Goal: Task Accomplishment & Management: Complete application form

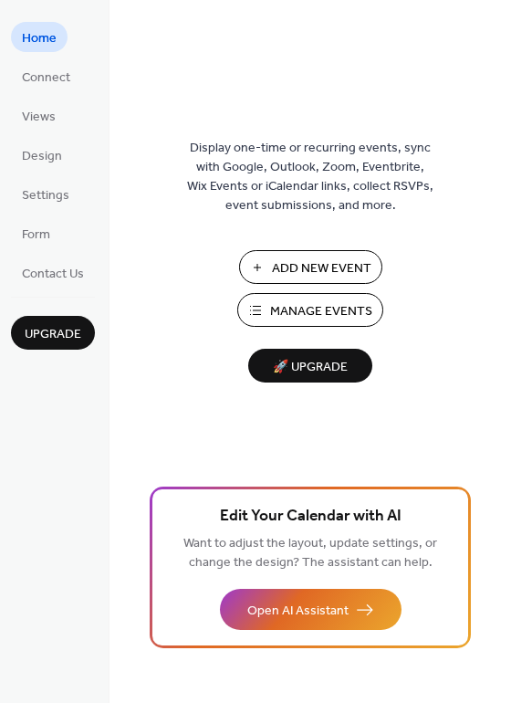
click at [362, 311] on span "Manage Events" at bounding box center [321, 311] width 102 height 19
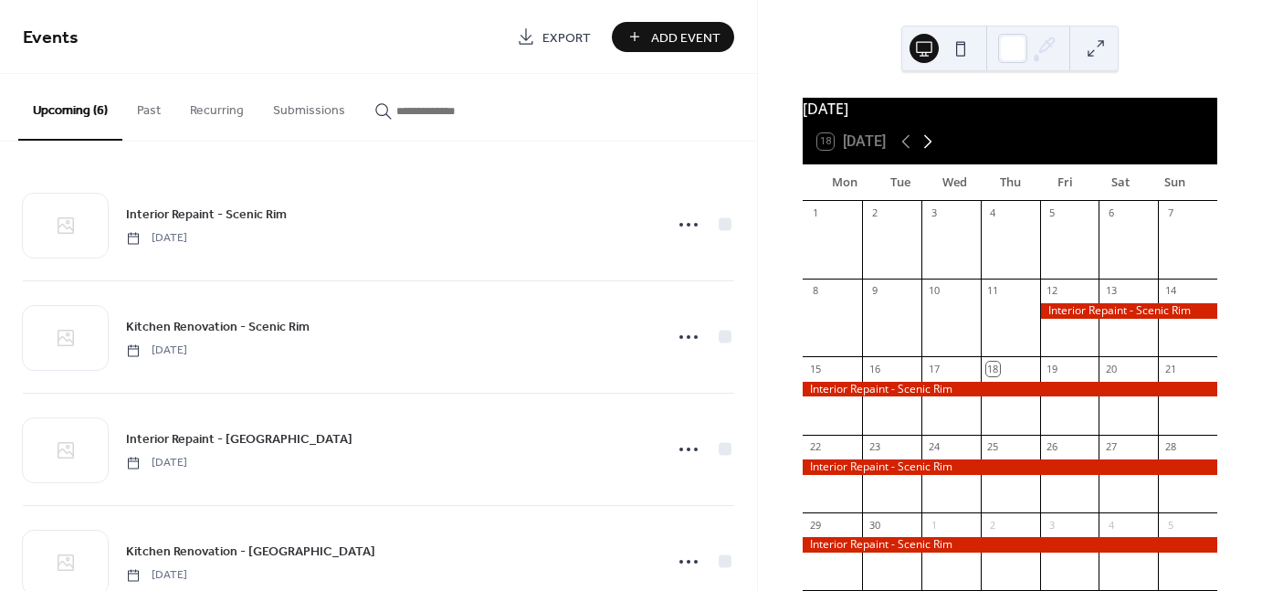
click at [925, 148] on icon at bounding box center [928, 142] width 22 height 22
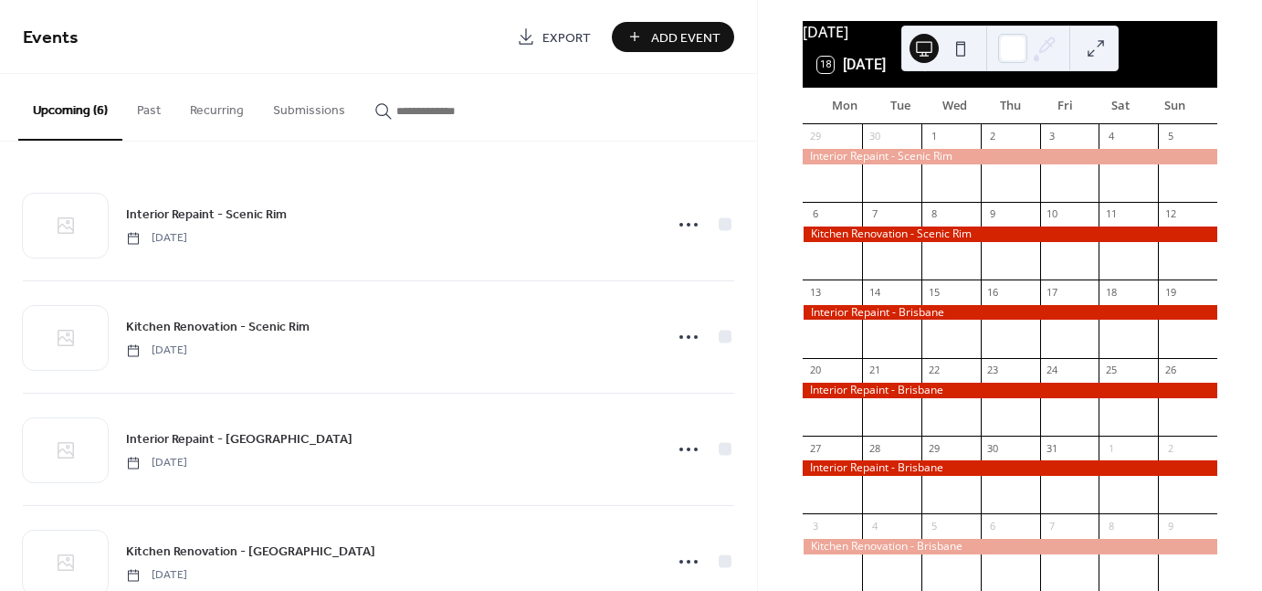
scroll to position [132, 0]
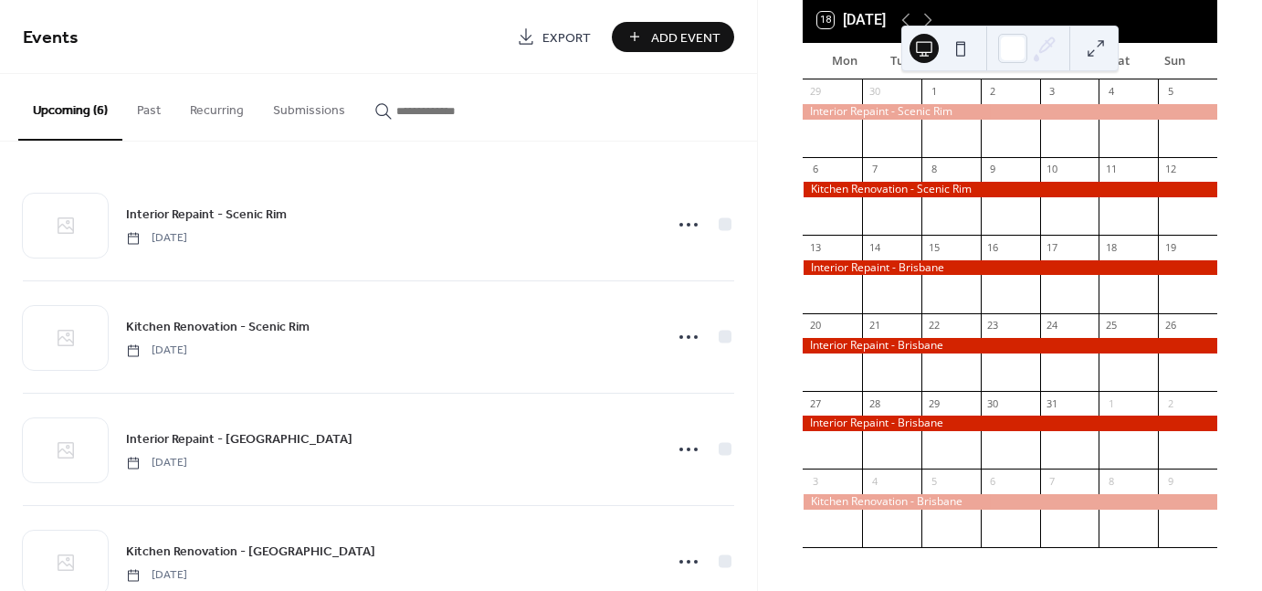
click at [981, 6] on div "18 [DATE]" at bounding box center [1010, 20] width 415 height 44
click at [932, 18] on icon at bounding box center [928, 21] width 8 height 14
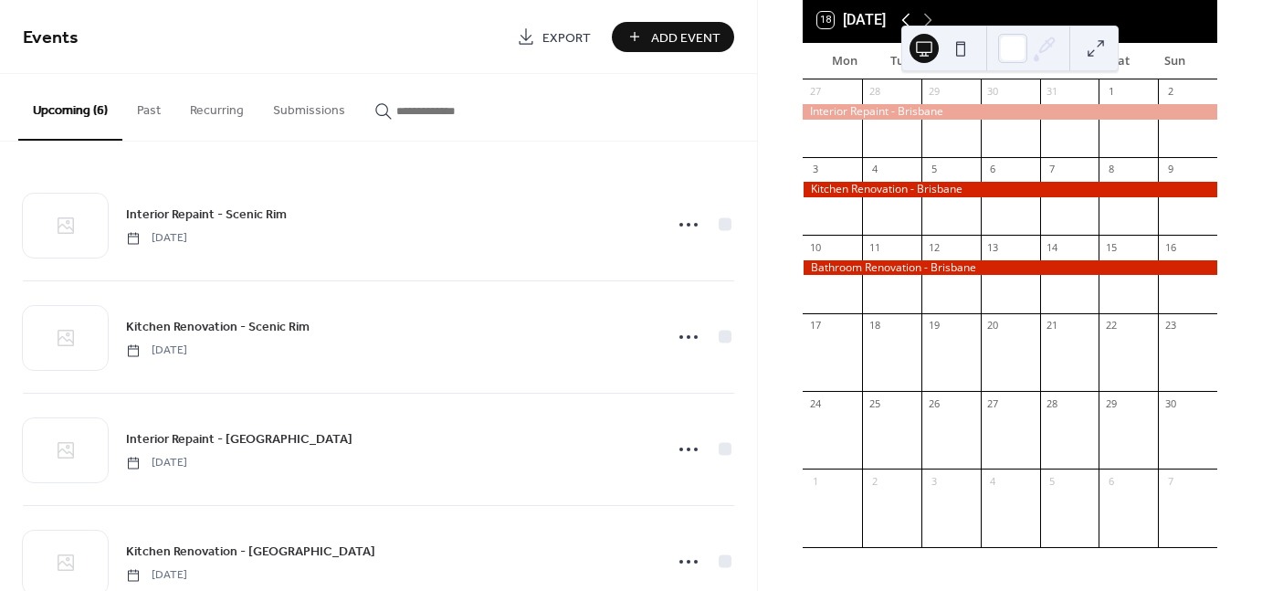
click at [903, 12] on icon at bounding box center [906, 20] width 22 height 22
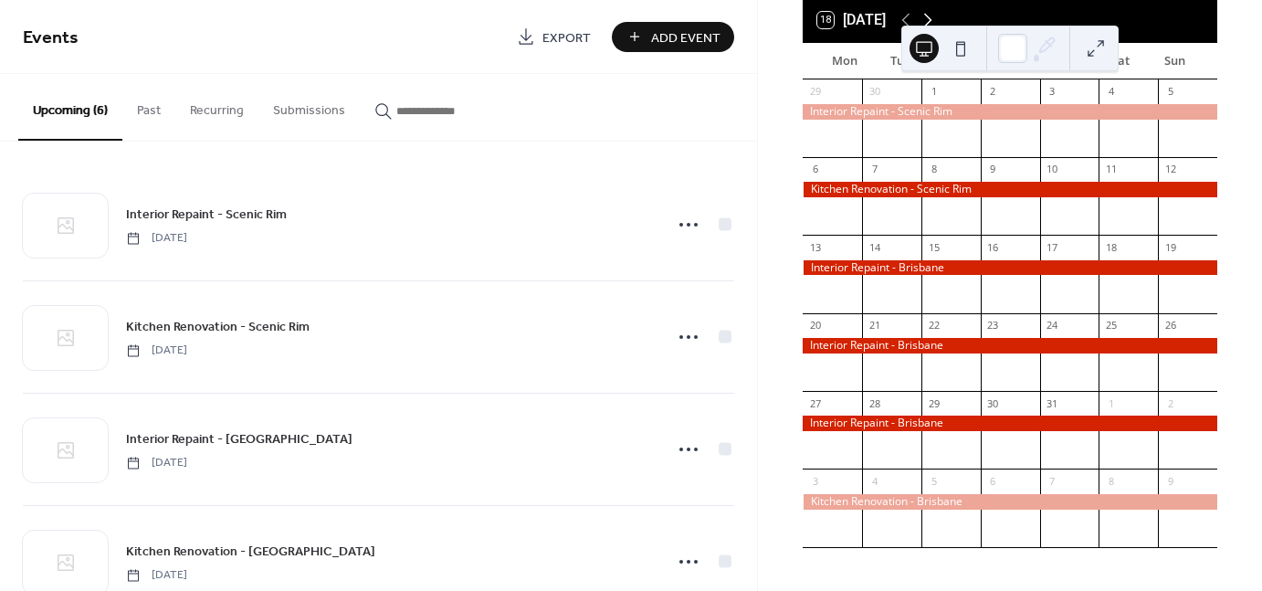
click at [935, 16] on icon at bounding box center [928, 20] width 22 height 22
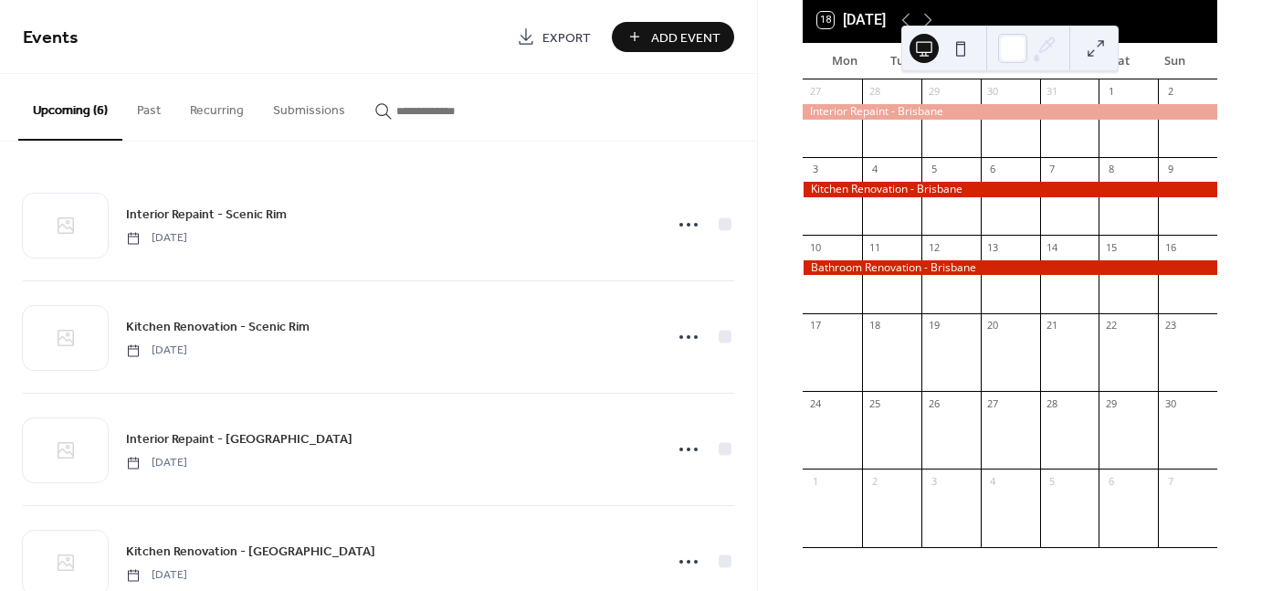
click at [1052, 377] on div at bounding box center [1069, 361] width 59 height 47
click at [1097, 46] on button at bounding box center [1095, 48] width 29 height 29
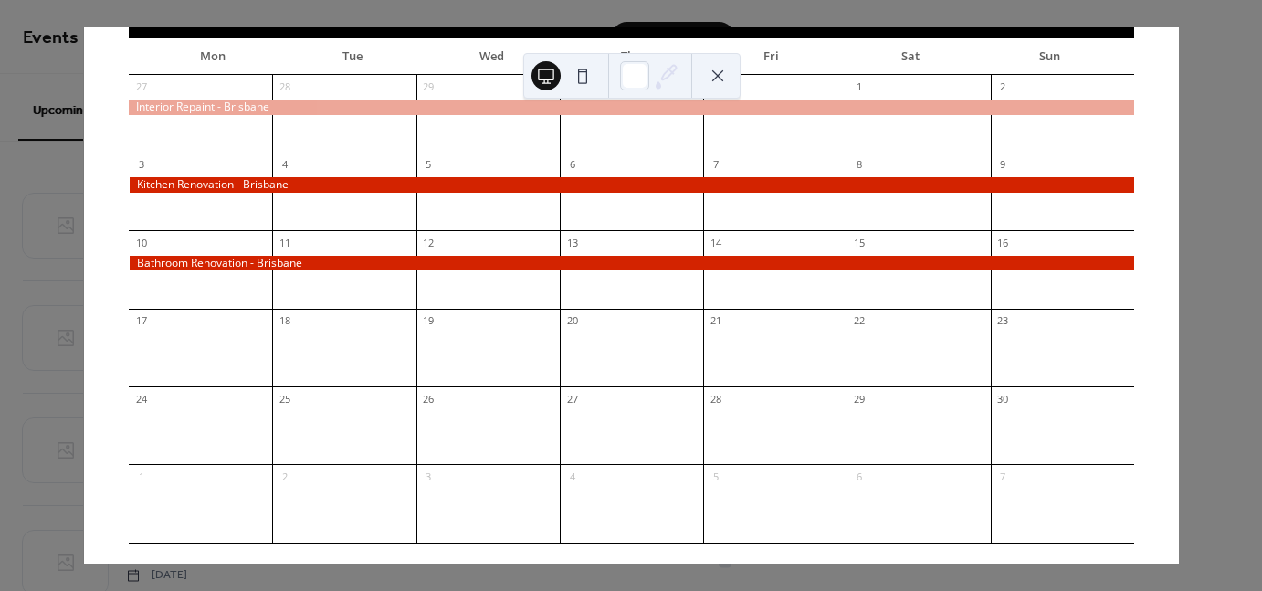
scroll to position [99, 0]
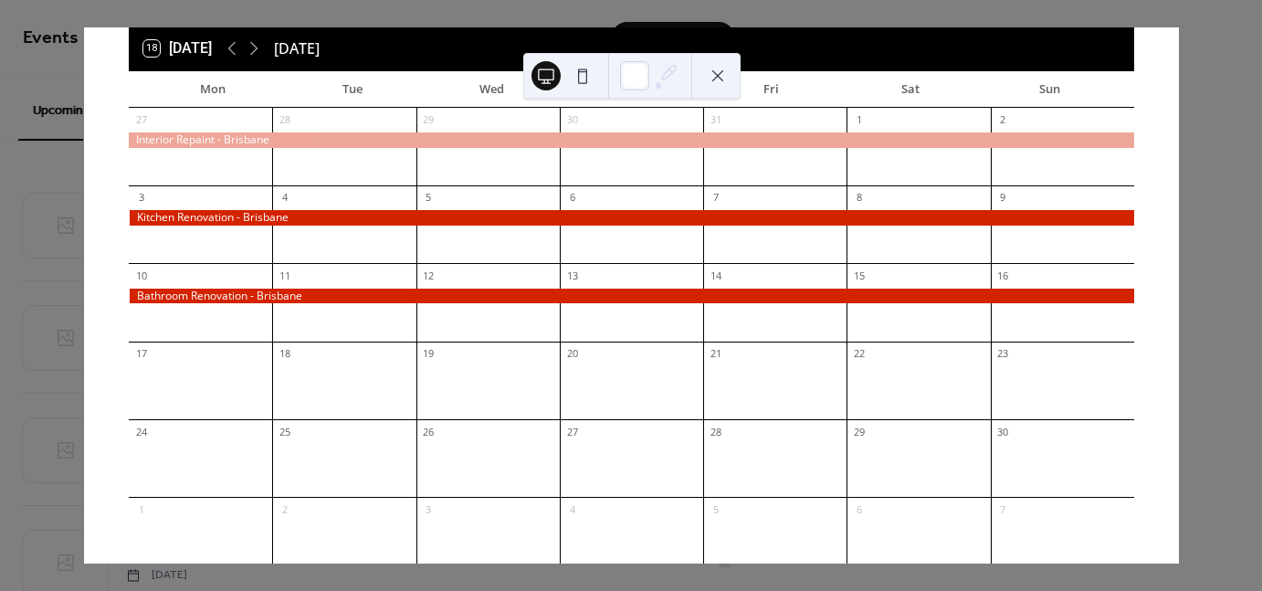
click at [711, 72] on button at bounding box center [717, 75] width 29 height 29
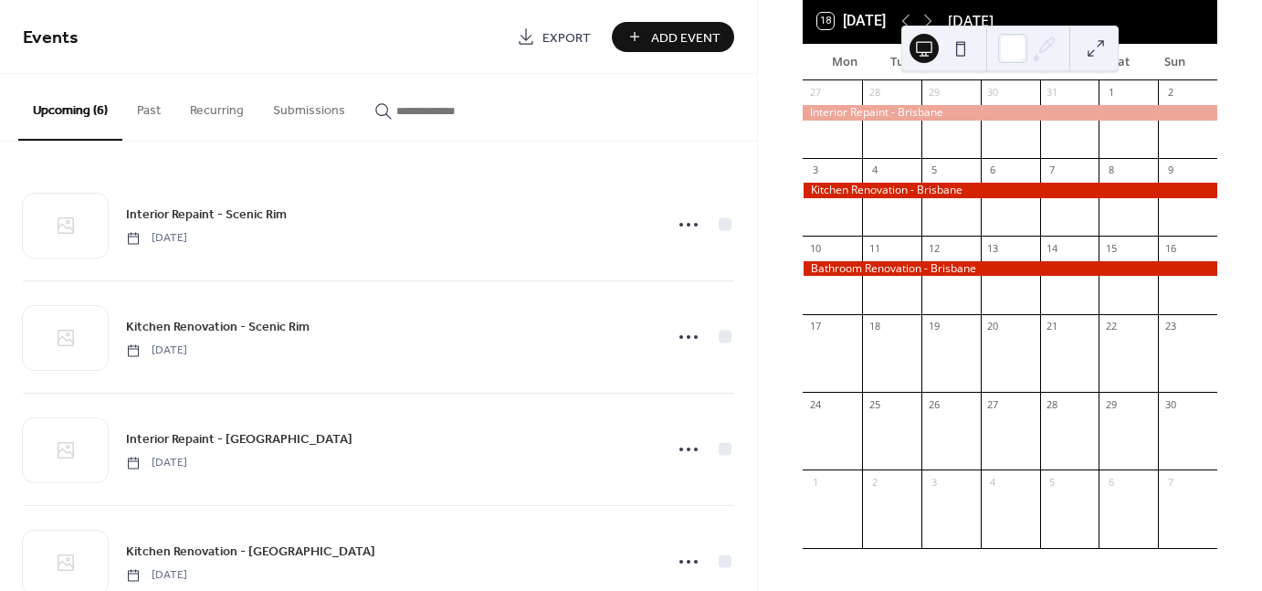
scroll to position [132, 0]
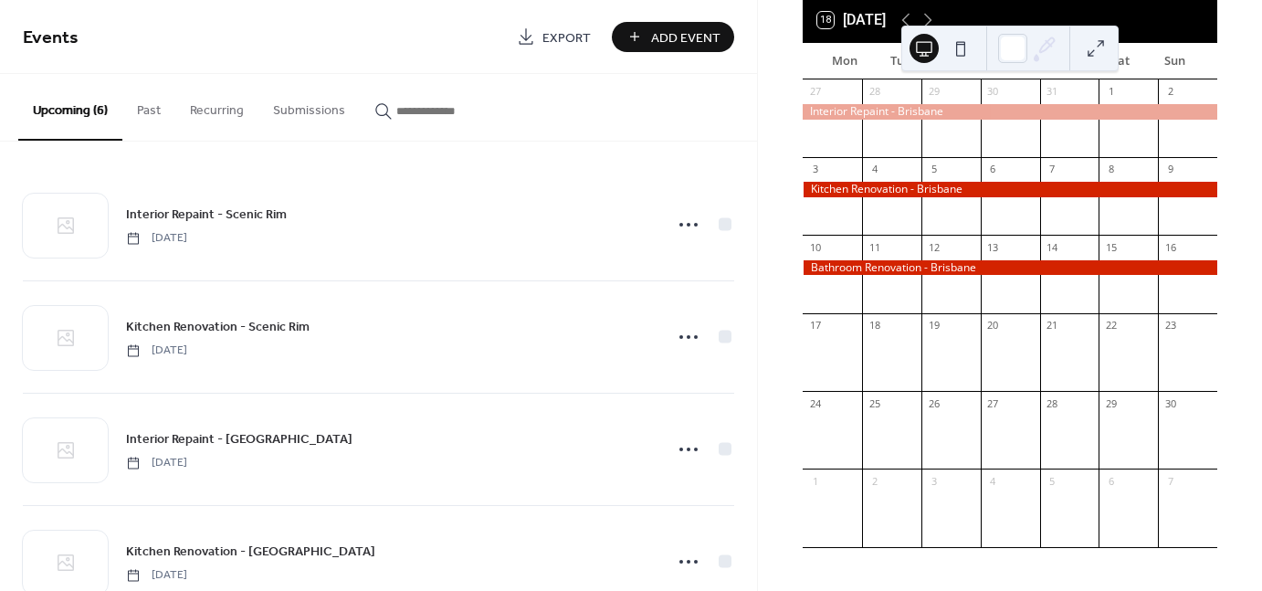
click at [668, 41] on span "Add Event" at bounding box center [685, 37] width 69 height 19
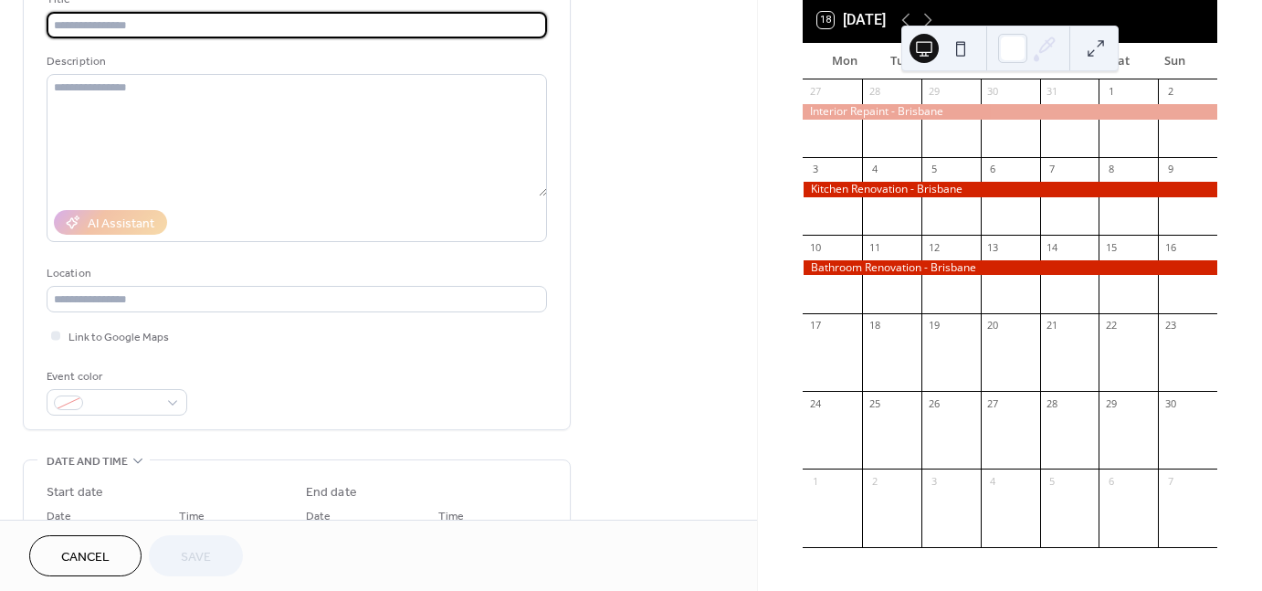
scroll to position [457, 0]
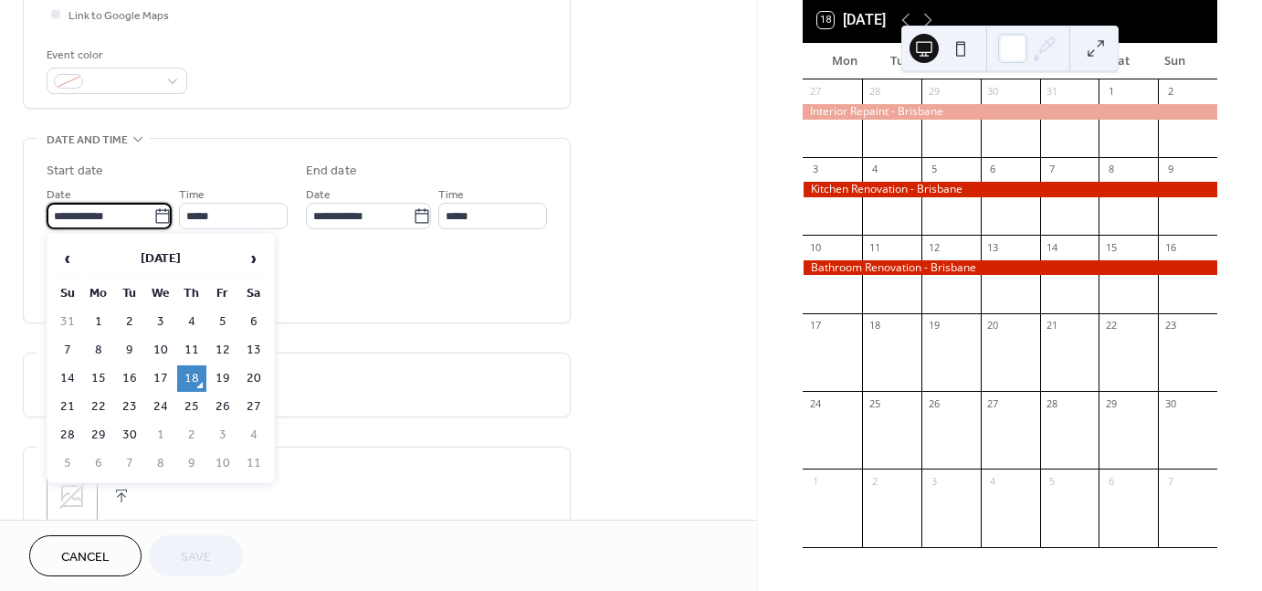
click at [143, 214] on input "**********" at bounding box center [100, 216] width 107 height 26
click at [250, 260] on span "›" at bounding box center [253, 258] width 27 height 37
click at [91, 399] on td "17" at bounding box center [98, 407] width 29 height 26
type input "**********"
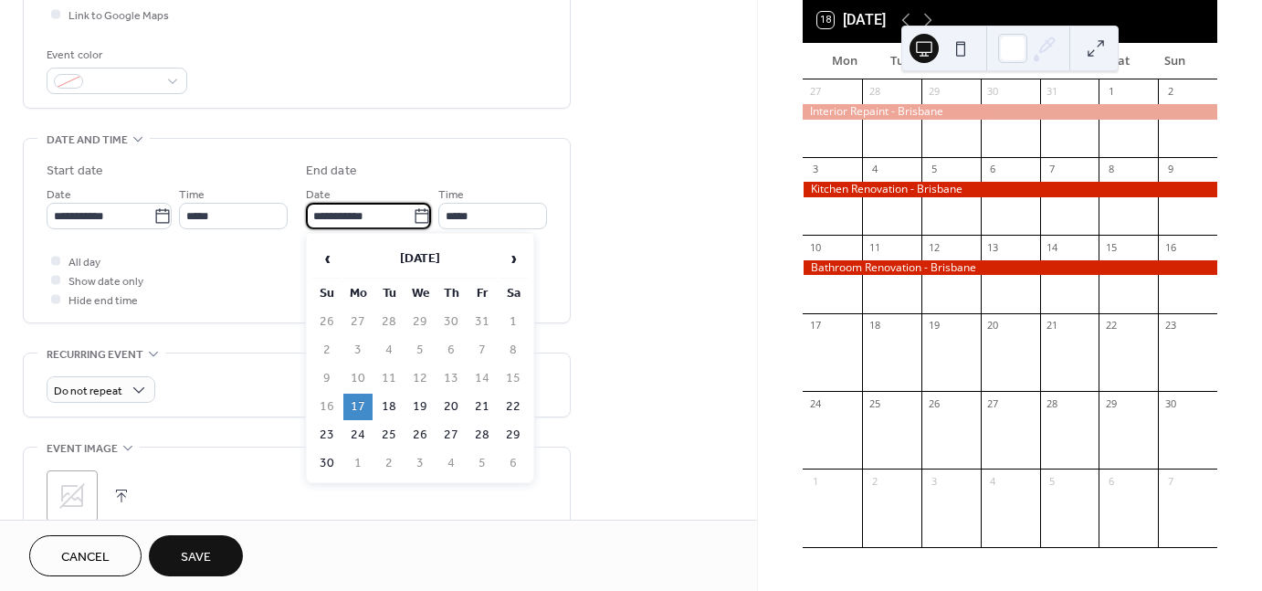
click at [365, 213] on input "**********" at bounding box center [359, 216] width 107 height 26
click at [520, 257] on span "›" at bounding box center [513, 258] width 27 height 37
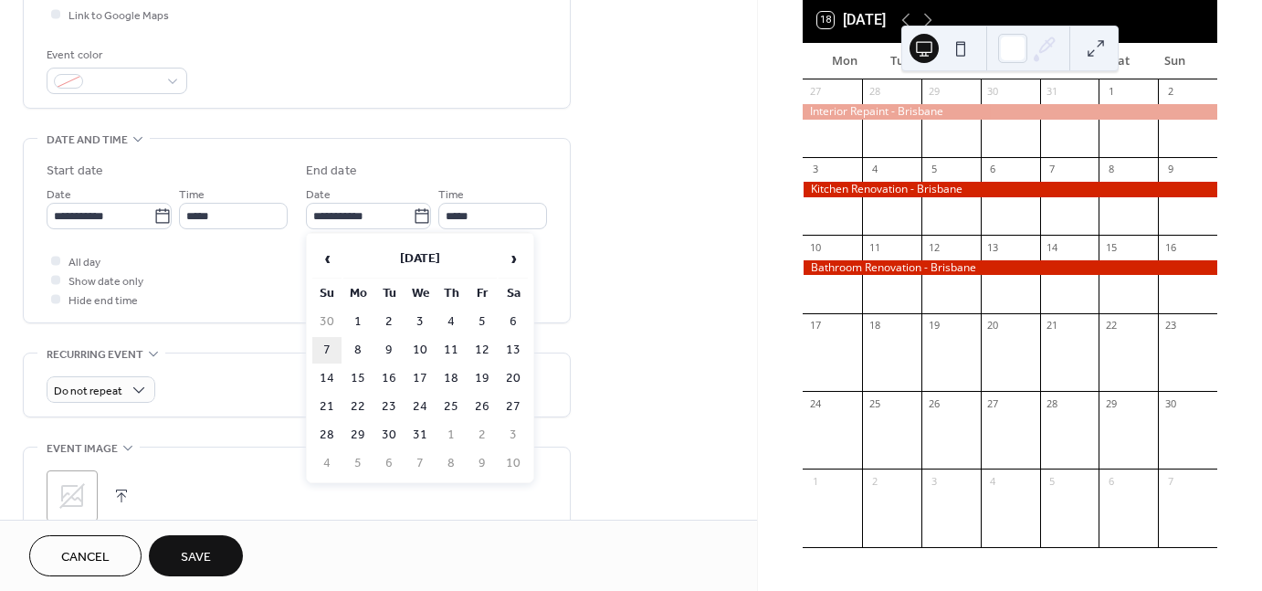
click at [326, 345] on td "7" at bounding box center [326, 350] width 29 height 26
type input "**********"
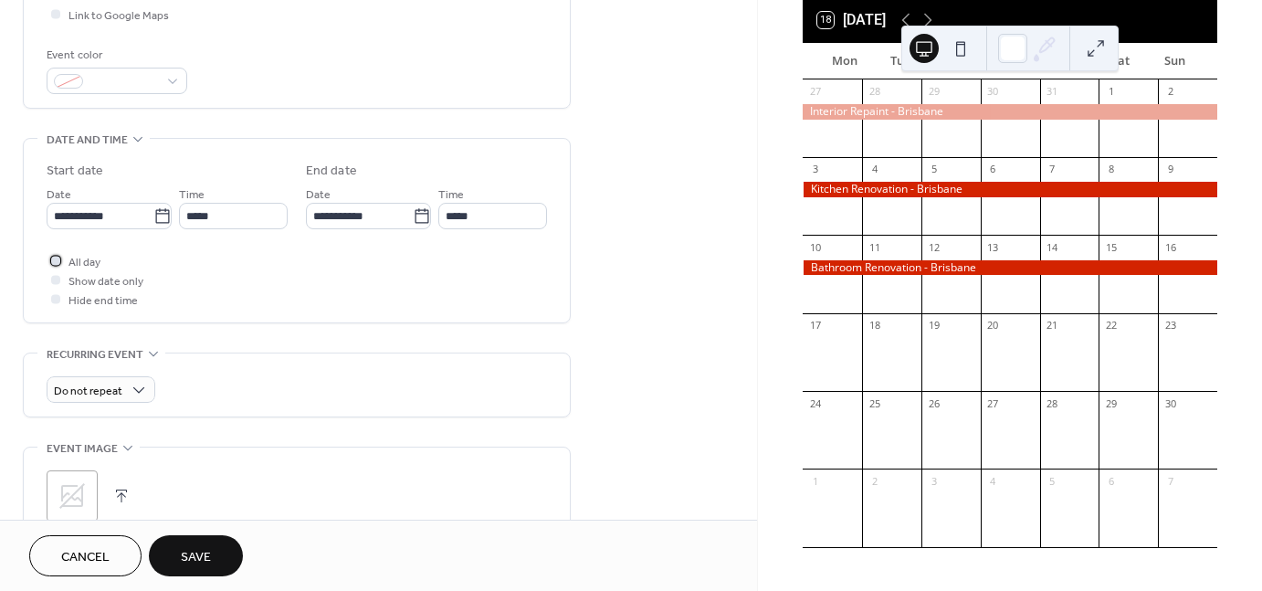
click at [51, 258] on div at bounding box center [55, 260] width 9 height 9
click at [222, 279] on div "All day Show date only Hide end time" at bounding box center [297, 280] width 500 height 58
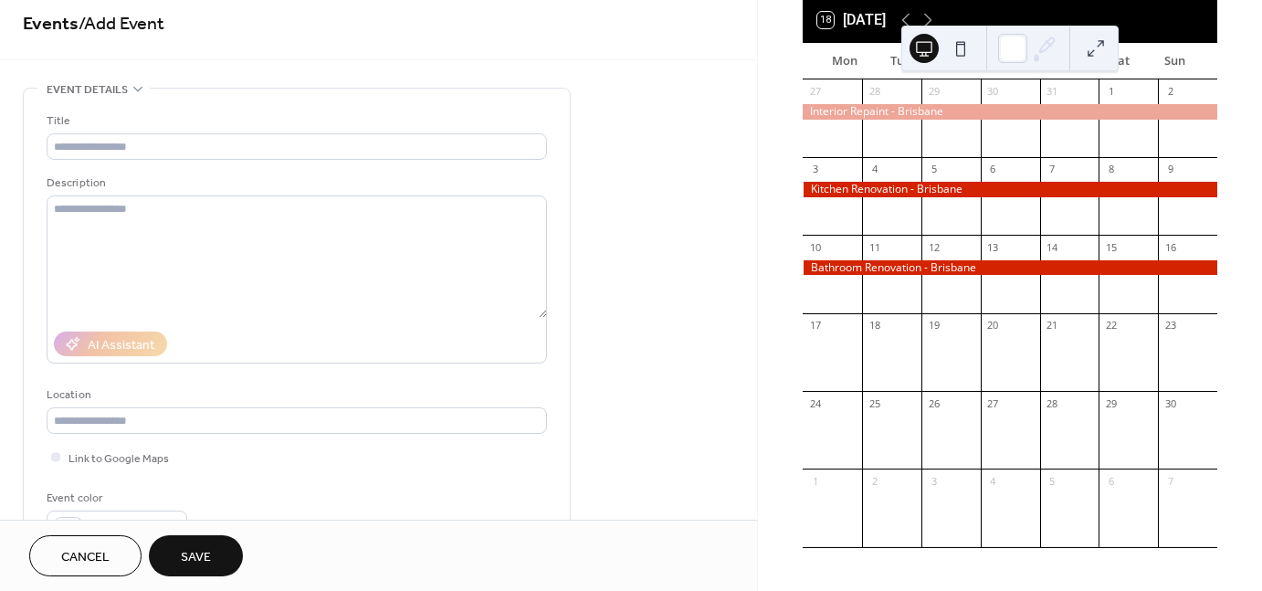
scroll to position [0, 0]
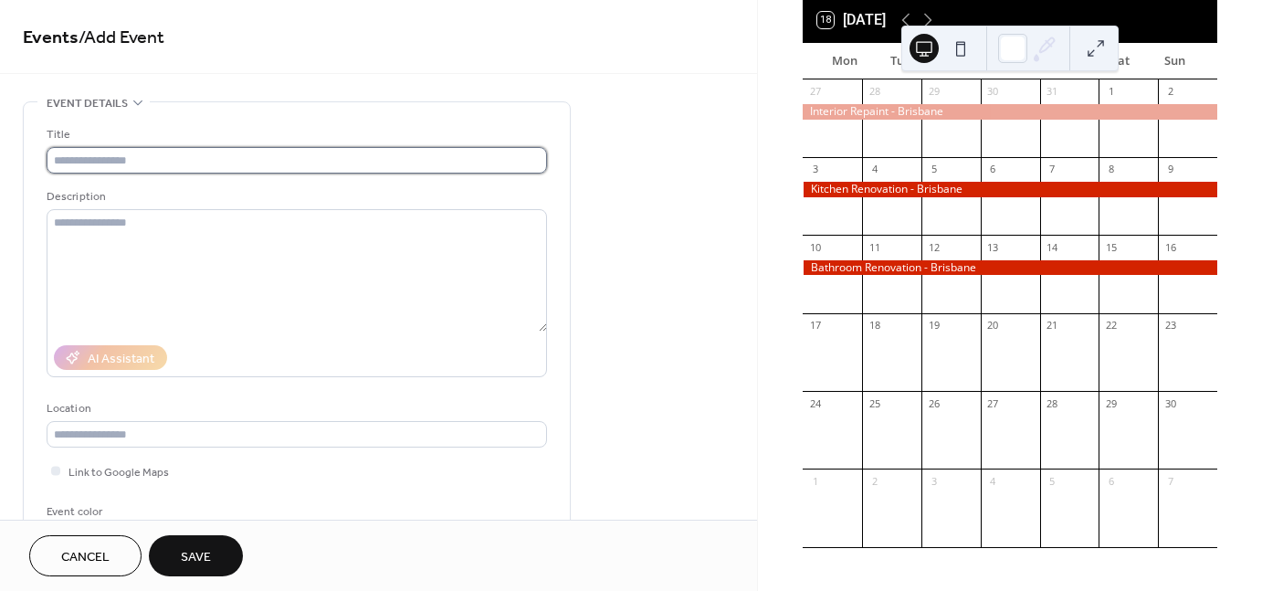
click at [103, 150] on input "text" at bounding box center [297, 160] width 500 height 26
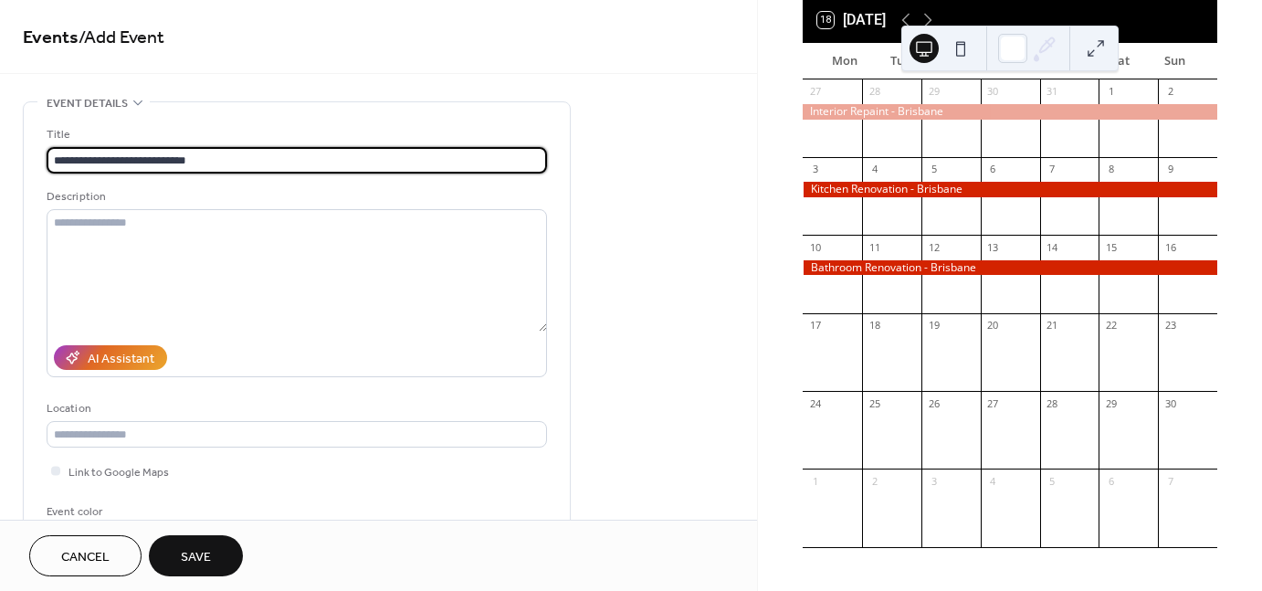
type input "**********"
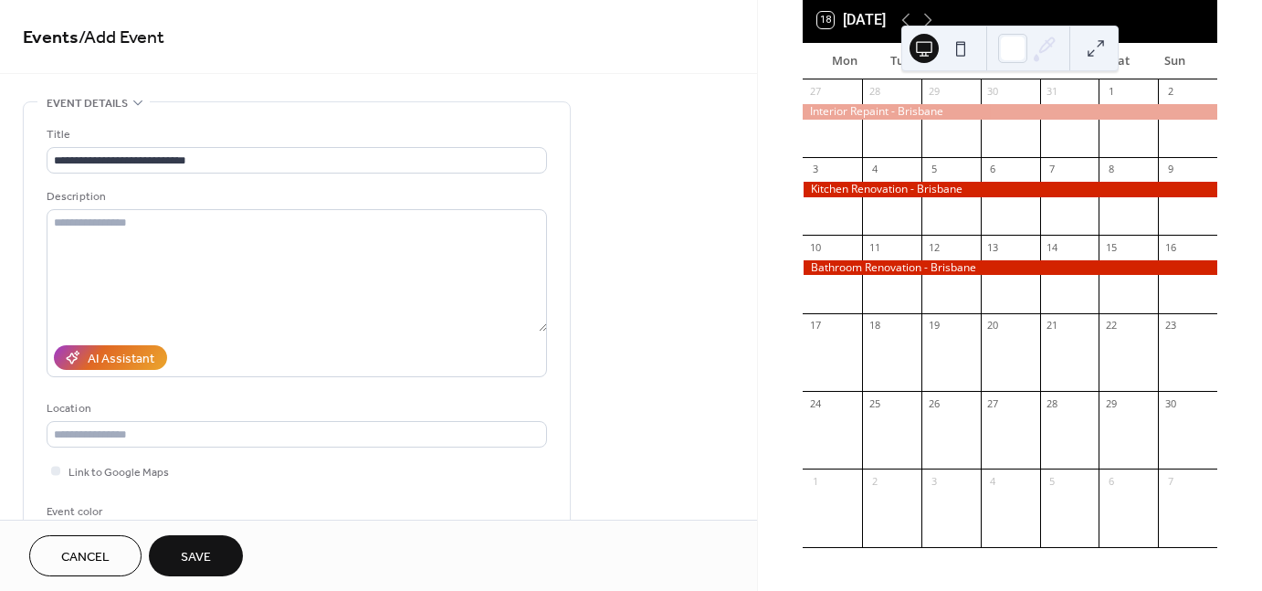
click at [211, 557] on span "Save" at bounding box center [196, 557] width 30 height 19
